Goal: Task Accomplishment & Management: Use online tool/utility

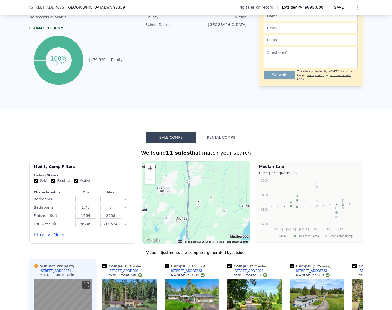
scroll to position [364, 0]
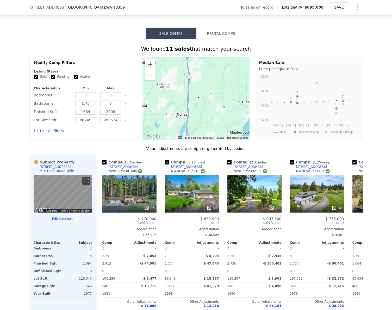
click at [60, 220] on div "Subject Property [STREET_ADDRESS] MLS Data Unavailable ← Move left → Move right…" at bounding box center [62, 239] width 67 height 167
click at [60, 221] on button "Edit structure" at bounding box center [63, 219] width 58 height 4
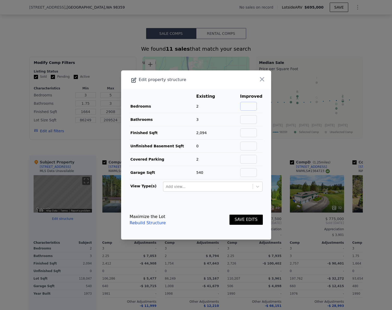
click at [250, 106] on input "text" at bounding box center [248, 106] width 17 height 9
type input "5"
click at [248, 122] on input "text" at bounding box center [248, 119] width 17 height 9
type input "3"
click at [248, 130] on input "text" at bounding box center [248, 133] width 17 height 9
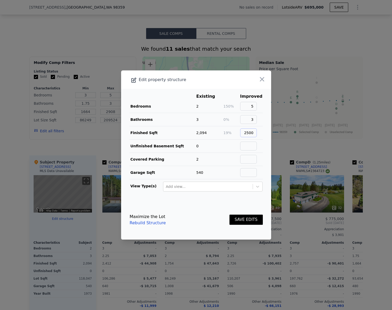
type input "2500"
click at [245, 221] on button "SAVE EDITS" at bounding box center [245, 220] width 33 height 10
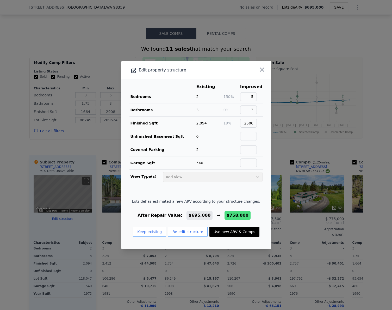
click at [220, 230] on button "Use new ARV & Comps" at bounding box center [234, 232] width 50 height 10
type input "2"
type input "1812"
type input "3304"
type input "94525"
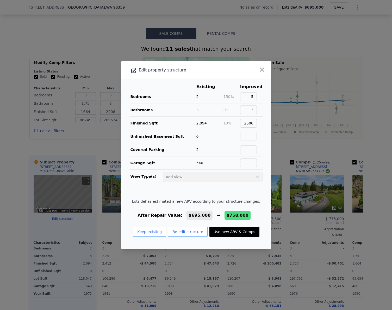
type input "211266"
checkbox input "true"
type input "$ 758,000"
type input "$ 88,397"
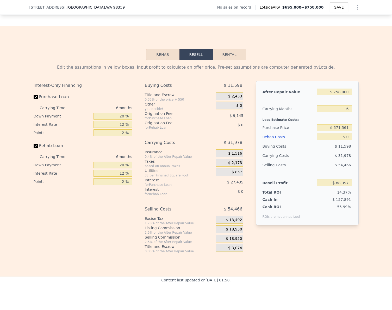
scroll to position [703, 0]
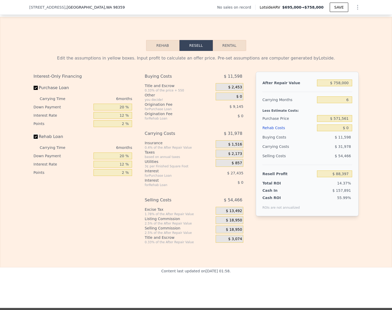
click at [34, 139] on input "Rehab Loan" at bounding box center [36, 137] width 4 height 4
checkbox input "false"
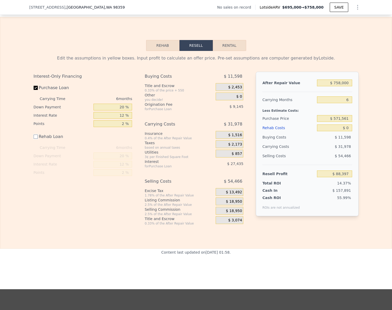
click at [162, 51] on button "Rehab" at bounding box center [162, 45] width 33 height 11
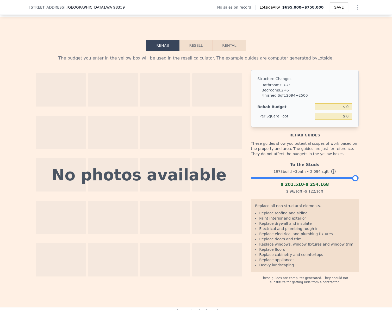
click at [188, 51] on button "Resell" at bounding box center [195, 45] width 33 height 11
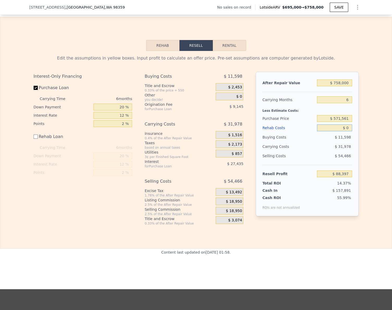
click at [348, 131] on input "$ 0" at bounding box center [334, 128] width 35 height 7
type input "$ 2"
type input "$ 88,395"
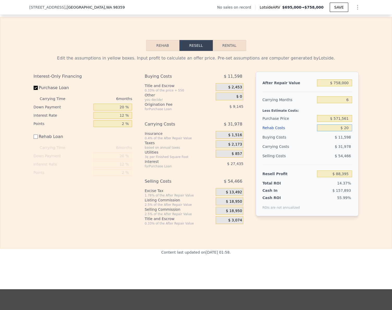
type input "$ 200"
type input "$ 88,197"
type input "$ 2,000"
type input "$ 86,397"
type input "$ 20,000"
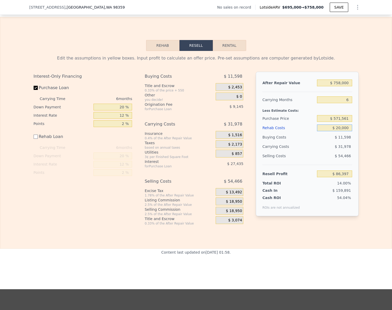
type input "$ 68,397"
type input "$ 200,000"
type input "-$ 111,603"
type input "$ 200,000"
click at [374, 136] on div "Edit the assumptions in yellow boxes. Input profit to calculate an offer price.…" at bounding box center [195, 138] width 391 height 175
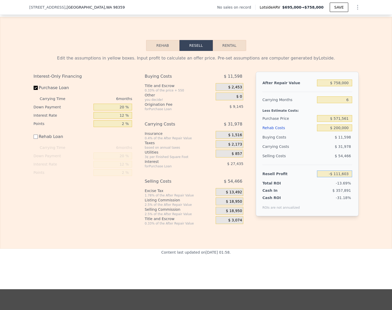
click at [348, 177] on input "-$ 111,603" at bounding box center [334, 174] width 35 height 7
type input "$ 150,000"
click at [353, 178] on div "After Repair Value $ 758,000 Carrying Months 6 Less Estimate Costs: Purchase Pr…" at bounding box center [307, 144] width 103 height 145
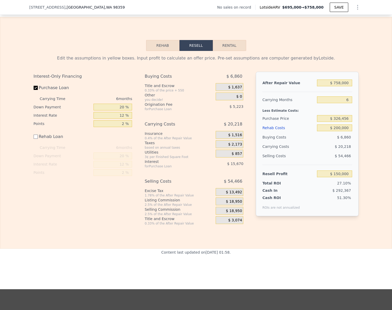
type input "$ 326,456"
click at [346, 177] on input "$ 150,000" at bounding box center [334, 174] width 35 height 7
type input "$ 100,000"
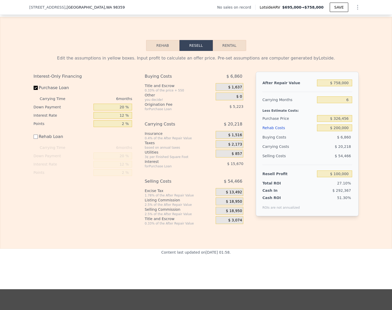
click at [363, 174] on div "Edit the assumptions in yellow boxes. Input profit to calculate an offer price.…" at bounding box center [195, 138] width 391 height 175
type input "$ 373,306"
click at [347, 177] on input "$ 100,000" at bounding box center [334, 174] width 35 height 7
type input "$ 125,000"
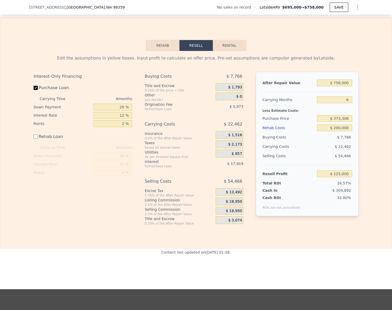
click at [361, 168] on div "Edit the assumptions in yellow boxes. Input profit to calculate an offer price.…" at bounding box center [195, 138] width 391 height 175
type input "$ 349,881"
click at [34, 90] on input "Purchase Loan" at bounding box center [36, 88] width 4 height 4
checkbox input "false"
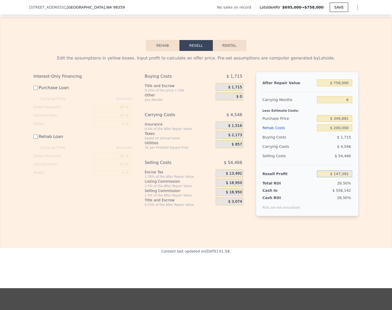
click at [347, 177] on input "$ 147,392" at bounding box center [334, 174] width 35 height 7
type input "$ 125,000"
click at [365, 164] on div "Edit the assumptions in yellow boxes. Input profit to calculate an offer price.…" at bounding box center [195, 138] width 391 height 174
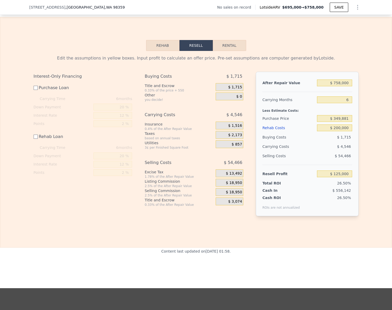
type input "$ 372,199"
type input "1.75"
type input "1664"
type input "2908"
type input "86249"
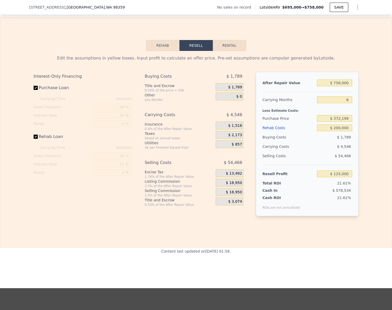
type input "209524"
checkbox input "false"
checkbox input "true"
type input "$ 695,000"
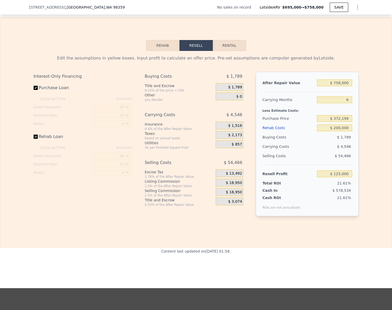
type input "$ 0"
type input "$ 30,004"
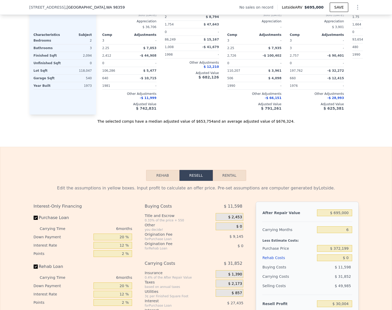
scroll to position [442, 0]
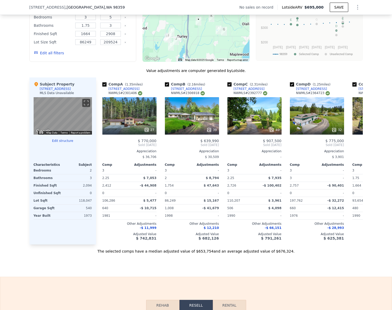
click at [59, 143] on button "Edit structure" at bounding box center [63, 141] width 58 height 4
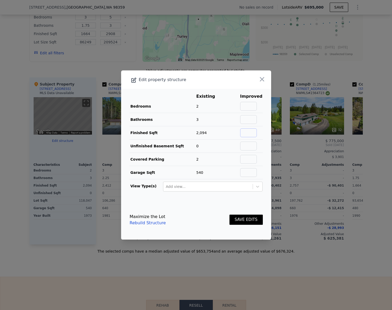
click at [249, 134] on input "text" at bounding box center [248, 133] width 17 height 9
type input "1230"
click at [247, 218] on button "SAVE EDITS" at bounding box center [245, 220] width 33 height 10
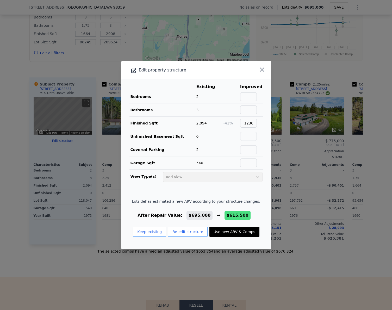
click at [235, 232] on button "Use new ARV & Comps" at bounding box center [234, 232] width 50 height 10
type input "2"
type input "3"
type input "1.5"
type input "2.25"
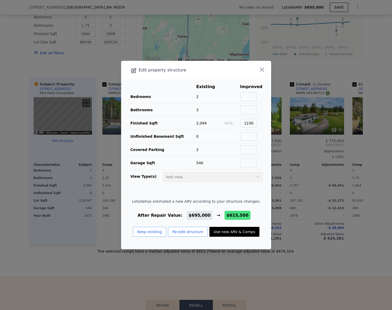
type input "1292"
type input "1710"
type input "71438"
type input "110642"
type input "$ 615,500"
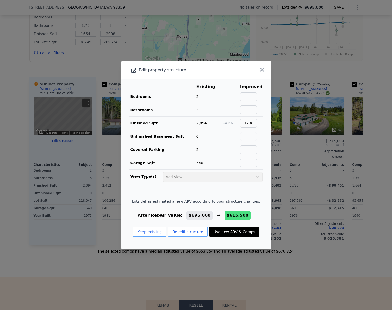
type input "-$ 43,684"
checkbox input "true"
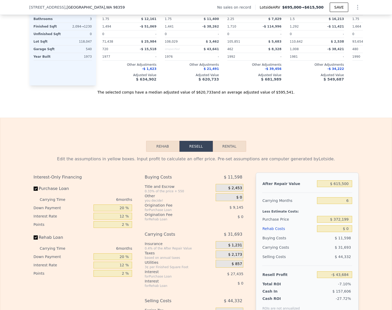
scroll to position [650, 0]
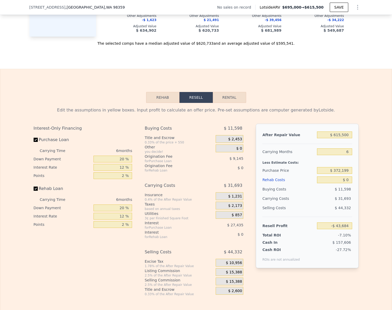
click at [163, 103] on button "Rehab" at bounding box center [162, 97] width 33 height 11
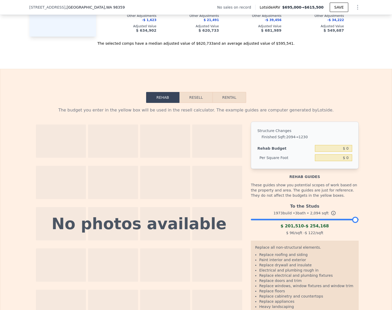
click at [303, 220] on div at bounding box center [304, 218] width 107 height 3
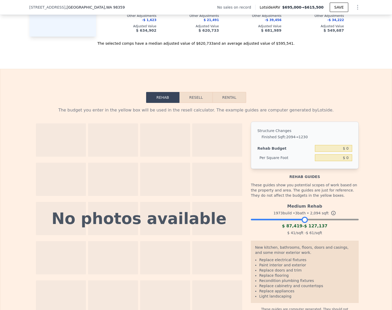
click at [198, 103] on button "Resell" at bounding box center [195, 97] width 33 height 11
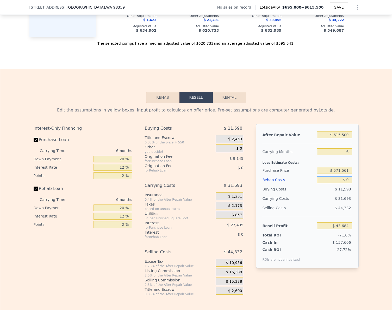
click at [344, 183] on input "$ 0" at bounding box center [334, 180] width 35 height 7
type input "$ 7"
type input "-$ 43,691"
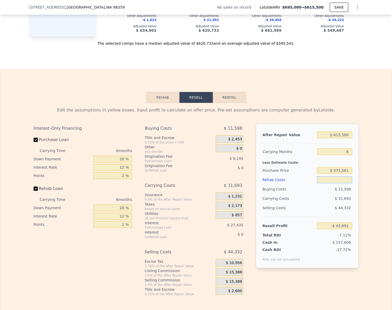
type input "$ 9"
type input "-$ 43,693"
type input "$ 90"
type input "-$ 43,781"
type input "$ 900"
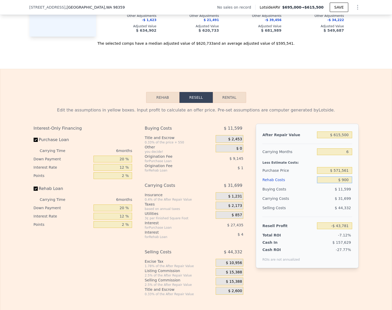
type input "-$ 44,640"
type input "$ 9,000"
type input "-$ 53,260"
type input "$ 90,000"
type input "-$ 139,444"
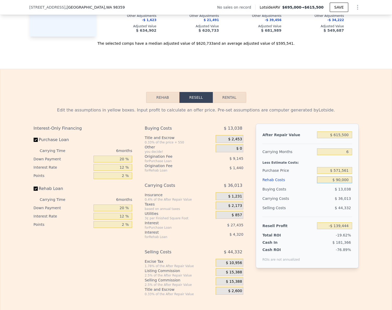
type input "$ 90,000"
click at [34, 191] on input "Rehab Loan" at bounding box center [36, 189] width 4 height 4
checkbox input "false"
type input "-$ 133,684"
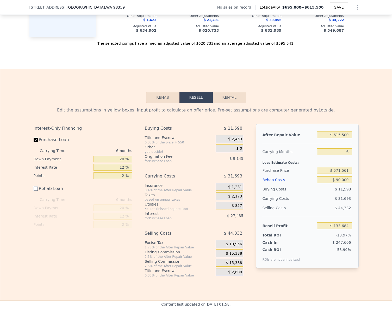
click at [162, 103] on button "Rehab" at bounding box center [162, 97] width 33 height 11
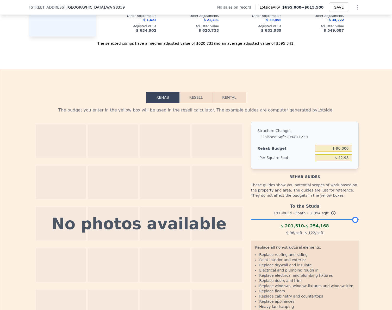
click at [309, 231] on div "To the Studs 1973 build • 3 bath • 2,094 sqft $ 201,510 - $ 254,168 $ 96 /sqft …" at bounding box center [304, 218] width 107 height 35
click at [309, 230] on div "To the Studs 1973 build • 3 bath • 2,094 sqft $ 201,510 - $ 254,168 $ 96 /sqft …" at bounding box center [304, 218] width 107 height 35
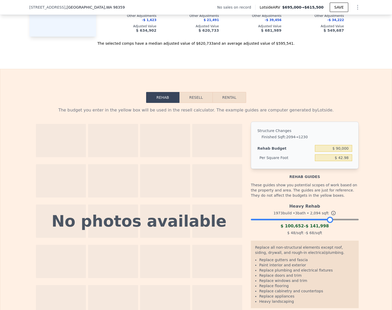
click at [328, 220] on div at bounding box center [304, 218] width 107 height 3
click at [308, 220] on div at bounding box center [304, 218] width 107 height 3
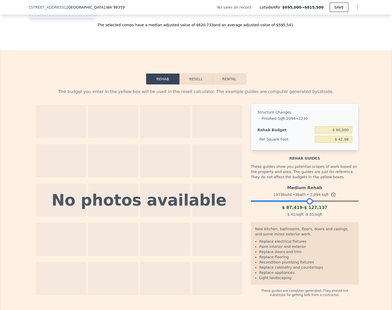
scroll to position [676, 0]
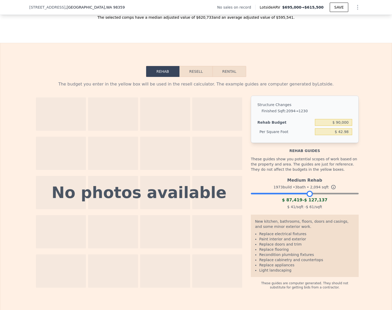
click at [193, 77] on button "Resell" at bounding box center [195, 71] width 33 height 11
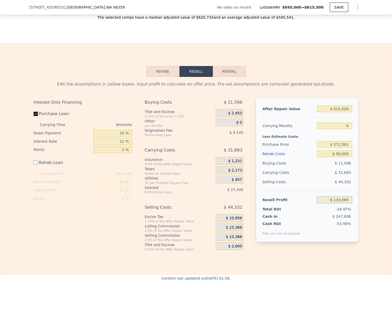
click at [349, 203] on input "-$ 133,684" at bounding box center [334, 200] width 35 height 7
type input "$ 75,000"
click at [362, 199] on div "Edit the assumptions in yellow boxes. Input profit to calculate an offer price.…" at bounding box center [195, 164] width 391 height 175
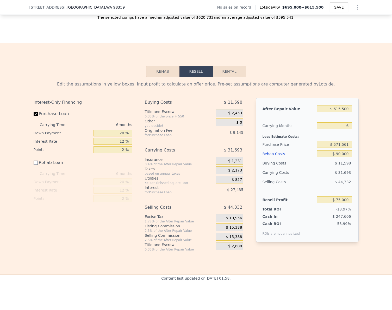
type input "$ 376,040"
click at [34, 116] on input "Purchase Loan" at bounding box center [36, 114] width 4 height 4
checkbox input "false"
type input "$ 99,065"
